Goal: Information Seeking & Learning: Learn about a topic

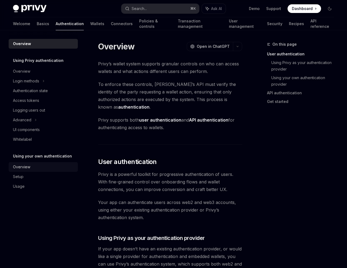
click at [42, 166] on div "Overview" at bounding box center [44, 167] width 62 height 6
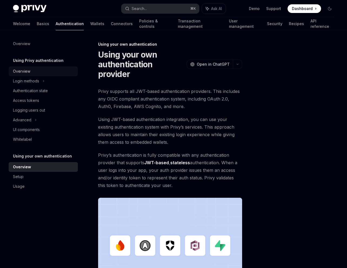
click at [35, 71] on div "Overview" at bounding box center [44, 71] width 62 height 6
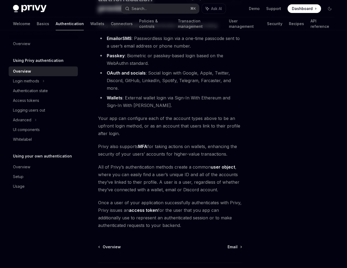
scroll to position [90, 0]
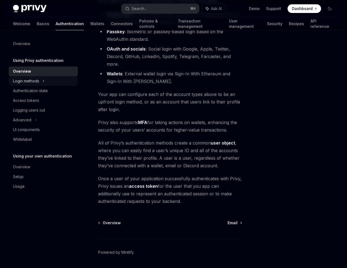
click at [30, 84] on div "Login methods" at bounding box center [43, 81] width 69 height 10
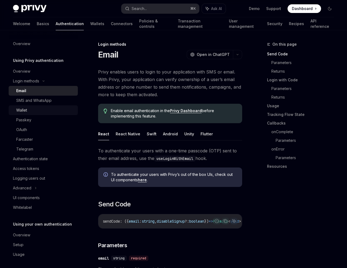
scroll to position [2, 0]
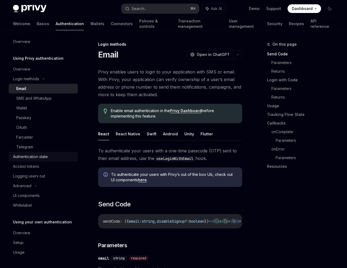
click at [26, 154] on div "Authentication state" at bounding box center [30, 156] width 35 height 6
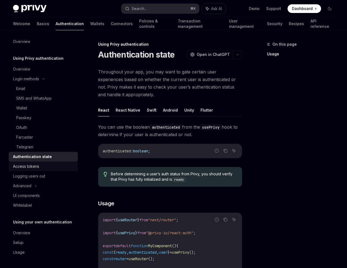
click at [50, 167] on div "Access tokens" at bounding box center [44, 166] width 62 height 6
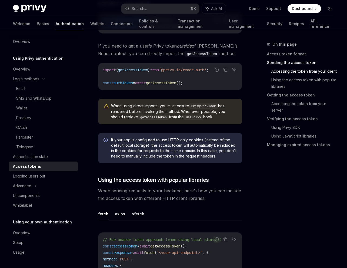
scroll to position [376, 0]
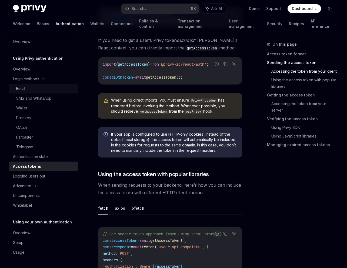
click at [43, 91] on div "Email" at bounding box center [45, 88] width 58 height 6
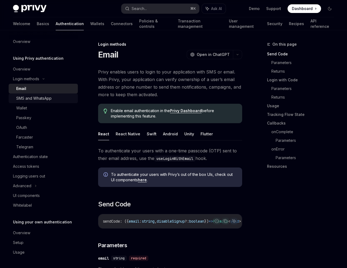
click at [45, 100] on div "SMS and WhatsApp" at bounding box center [33, 98] width 35 height 6
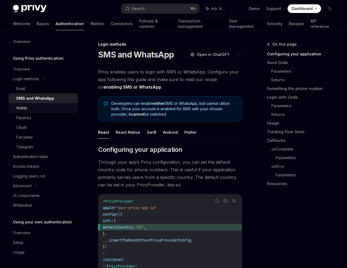
click at [45, 109] on div "Wallet" at bounding box center [45, 108] width 58 height 6
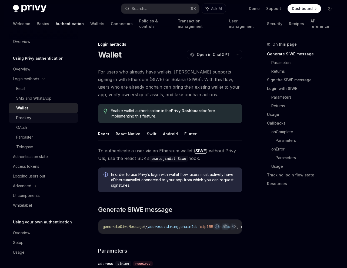
click at [46, 121] on link "Passkey" at bounding box center [43, 118] width 69 height 10
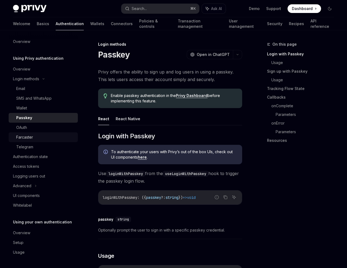
click at [48, 137] on div "Farcaster" at bounding box center [45, 137] width 58 height 6
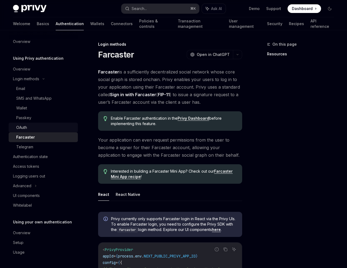
click at [45, 128] on div "OAuth" at bounding box center [45, 127] width 58 height 6
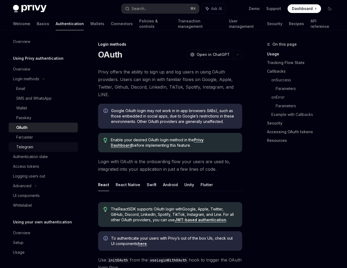
click at [45, 146] on div "Telegram" at bounding box center [45, 147] width 58 height 6
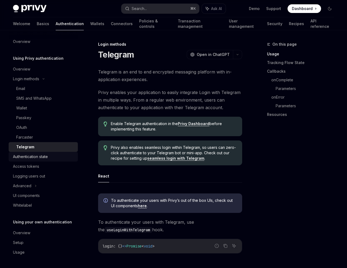
click at [45, 159] on div "Authentication state" at bounding box center [30, 156] width 35 height 6
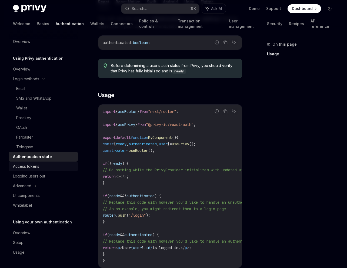
scroll to position [130, 0]
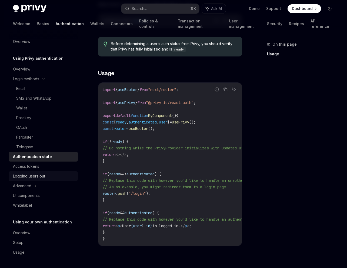
click at [39, 179] on div "Logging users out" at bounding box center [29, 176] width 32 height 6
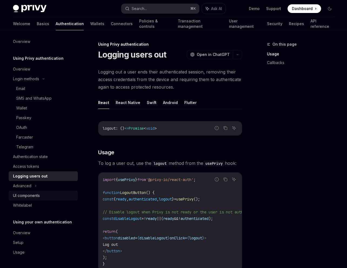
click at [39, 192] on link "UI components" at bounding box center [43, 196] width 69 height 10
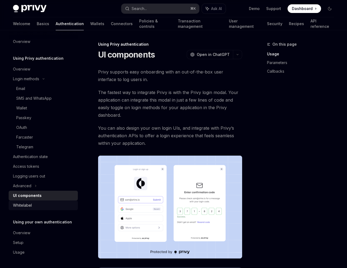
click at [37, 204] on div "Whitelabel" at bounding box center [44, 205] width 62 height 6
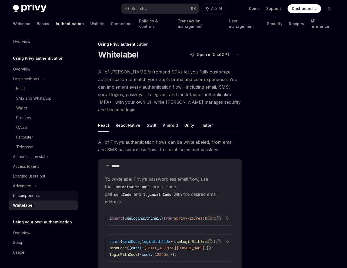
click at [38, 199] on div "UI components" at bounding box center [26, 195] width 27 height 6
type textarea "*"
